Goal: Task Accomplishment & Management: Use online tool/utility

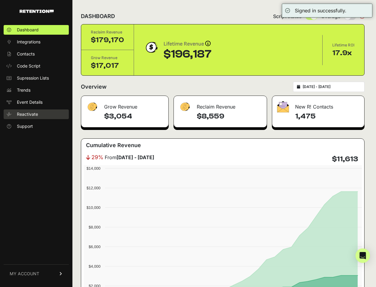
click at [35, 114] on span "Reactivate" at bounding box center [27, 114] width 21 height 6
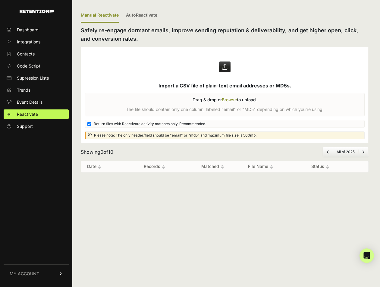
click at [329, 149] on ul "All of 2025" at bounding box center [346, 152] width 46 height 10
click at [327, 154] on span "Previous" at bounding box center [328, 152] width 2 height 5
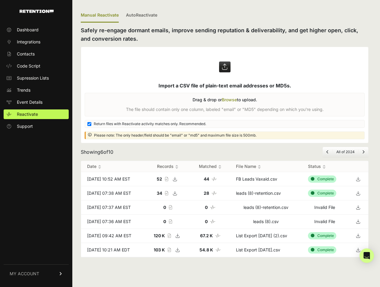
click at [362, 153] on li "Page navigation" at bounding box center [364, 152] width 10 height 5
click at [364, 152] on icon "Next" at bounding box center [364, 152] width 2 height 4
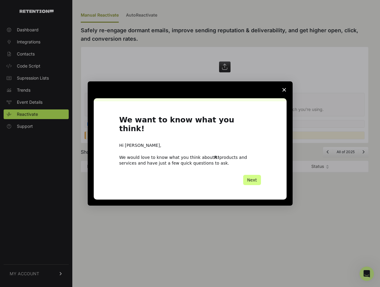
click at [286, 92] on icon "Close survey" at bounding box center [285, 90] width 4 height 4
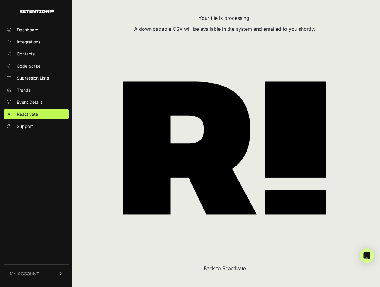
click at [218, 276] on div "Your file is processing. A downloadable CSV will be available in the system and…" at bounding box center [224, 143] width 305 height 287
click at [222, 270] on button "Back to Reactivate" at bounding box center [225, 268] width 42 height 7
click at [225, 265] on button "Back to Reactivate" at bounding box center [225, 268] width 42 height 7
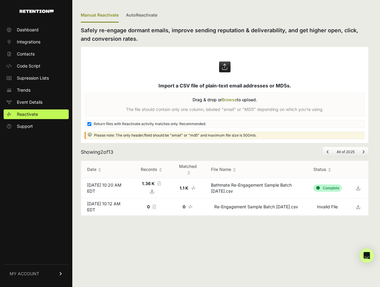
click at [360, 189] on icon at bounding box center [358, 188] width 8 height 9
